Goal: Navigation & Orientation: Find specific page/section

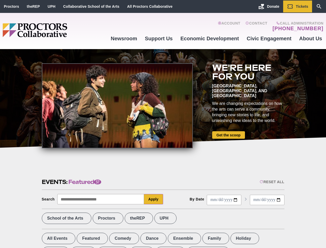
click at [163, 124] on div at bounding box center [117, 105] width 151 height 85
click at [271, 182] on div "Reset All" at bounding box center [271, 181] width 24 height 4
click at [153, 199] on button "Apply" at bounding box center [153, 199] width 19 height 10
